Goal: Find contact information: Find contact information

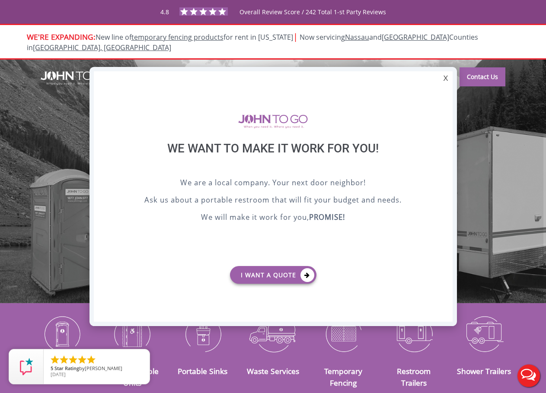
drag, startPoint x: 444, startPoint y: 80, endPoint x: 460, endPoint y: 78, distance: 16.1
click at [445, 80] on div "X" at bounding box center [445, 78] width 13 height 15
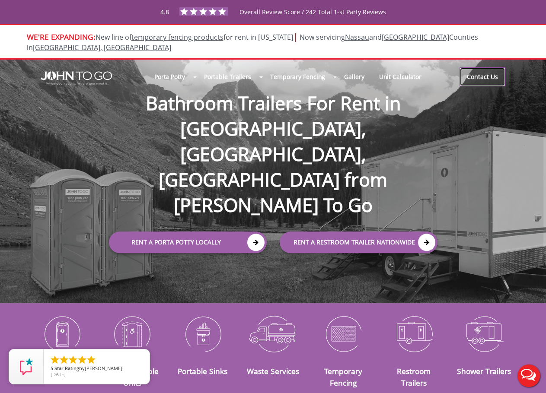
click at [482, 67] on link "Contact Us" at bounding box center [482, 76] width 46 height 19
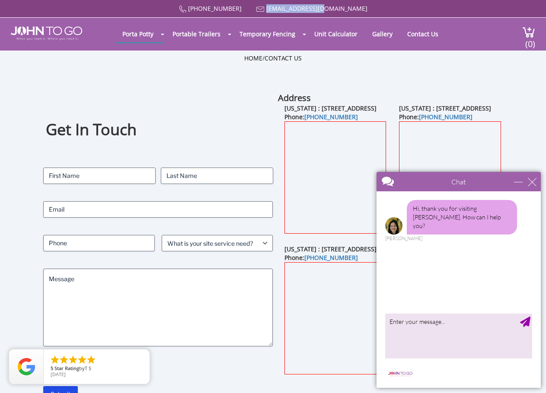
drag, startPoint x: 352, startPoint y: 6, endPoint x: 282, endPoint y: 8, distance: 70.0
click at [282, 8] on div "(877) 564 6977 info@johntogo.com" at bounding box center [273, 8] width 526 height 9
copy link "[EMAIL_ADDRESS][DOMAIN_NAME]"
